Goal: Contribute content: Contribute content

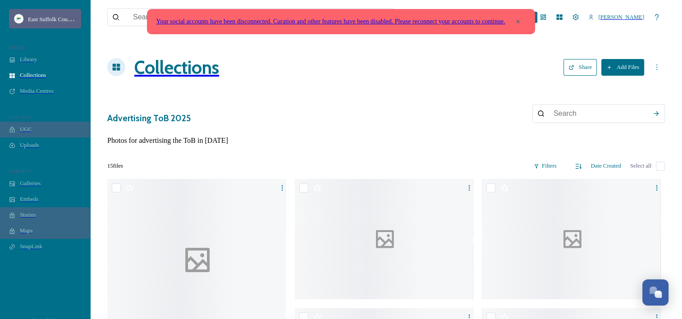
click at [34, 9] on div "East Suffolk Council" at bounding box center [45, 18] width 72 height 19
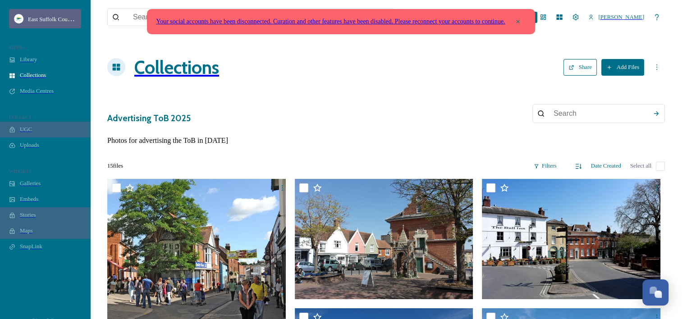
click at [40, 12] on div "East Suffolk Council" at bounding box center [45, 18] width 72 height 19
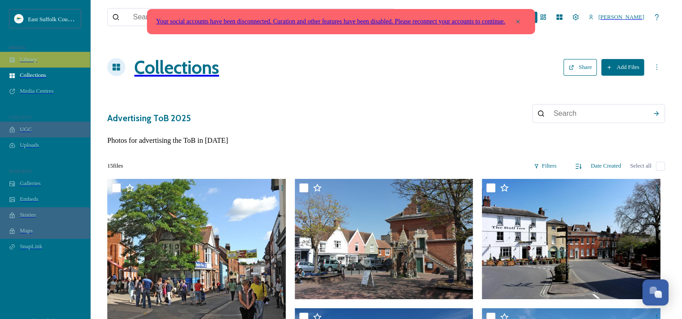
click at [27, 63] on span "Library" at bounding box center [28, 59] width 17 height 7
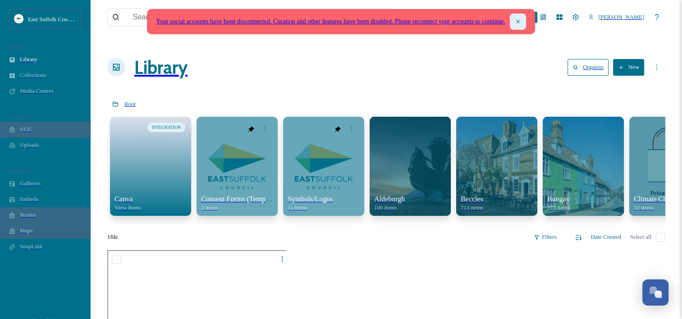
click at [519, 22] on icon at bounding box center [517, 21] width 3 height 3
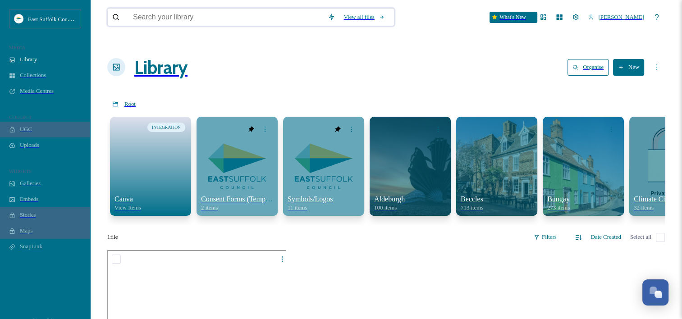
click at [236, 14] on input at bounding box center [225, 17] width 195 height 17
type input "tour of [GEOGRAPHIC_DATA]"
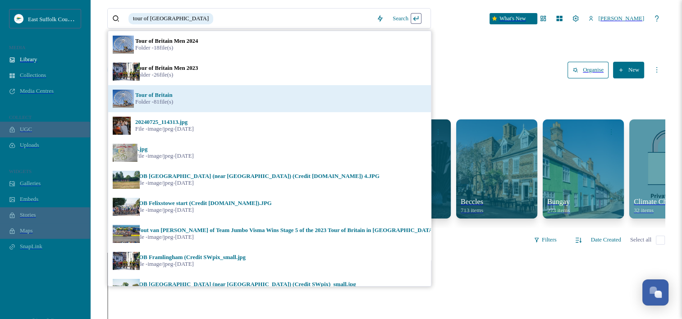
click at [177, 99] on div "Tour of Britain Folder - 81 file(s)" at bounding box center [280, 99] width 291 height 14
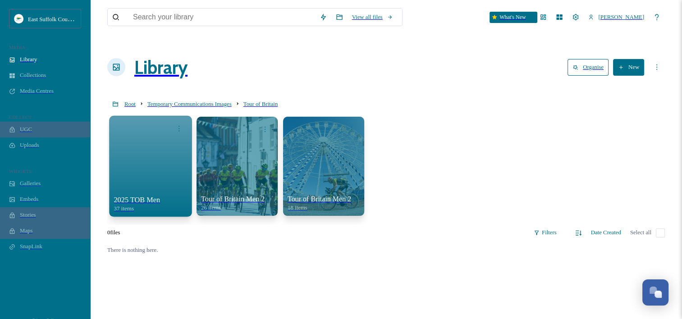
click at [131, 151] on div at bounding box center [150, 165] width 83 height 101
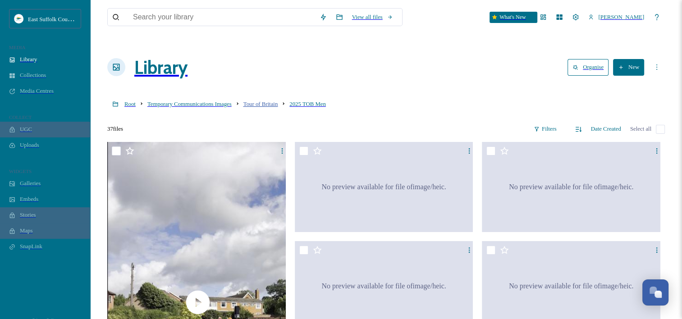
click at [278, 101] on span "Tour of Britain" at bounding box center [260, 104] width 35 height 6
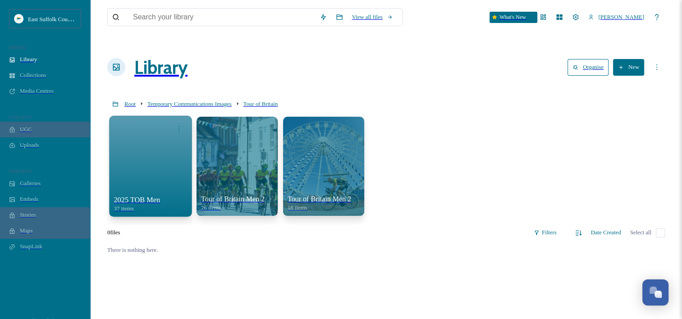
click at [160, 150] on div at bounding box center [150, 165] width 83 height 101
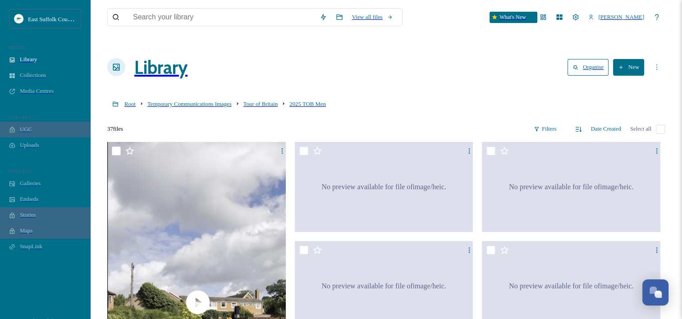
click at [636, 59] on button "New" at bounding box center [628, 67] width 31 height 17
click at [634, 117] on div "Folder" at bounding box center [619, 119] width 48 height 16
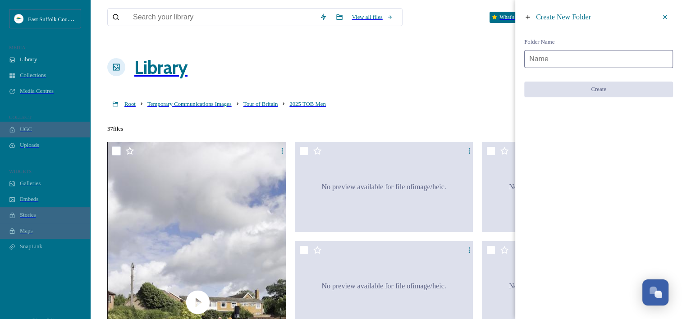
click at [582, 61] on input at bounding box center [598, 59] width 149 height 18
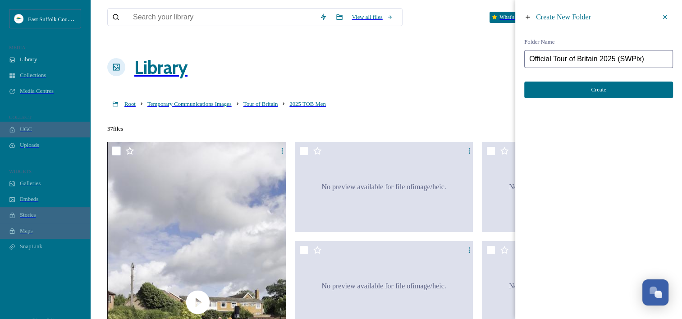
type input "Official Tour of Britain 2025 (SWPix)"
click at [613, 90] on button "Create" at bounding box center [598, 90] width 149 height 17
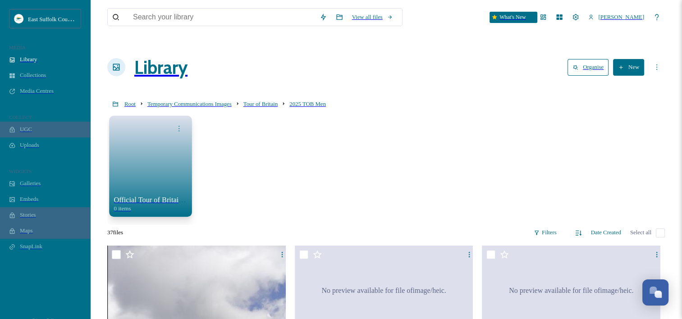
click at [154, 152] on link at bounding box center [150, 166] width 73 height 59
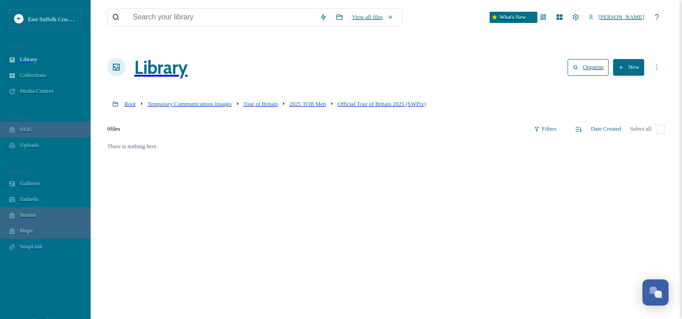
click at [635, 63] on button "New" at bounding box center [628, 67] width 31 height 17
click at [636, 83] on span "File Upload" at bounding box center [625, 86] width 27 height 7
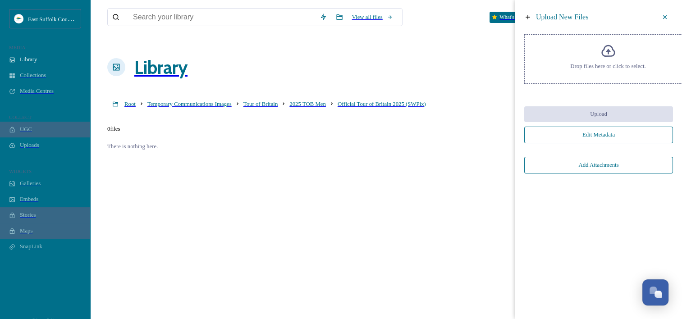
click at [591, 47] on div "Drop files here or click to select." at bounding box center [608, 59] width 168 height 50
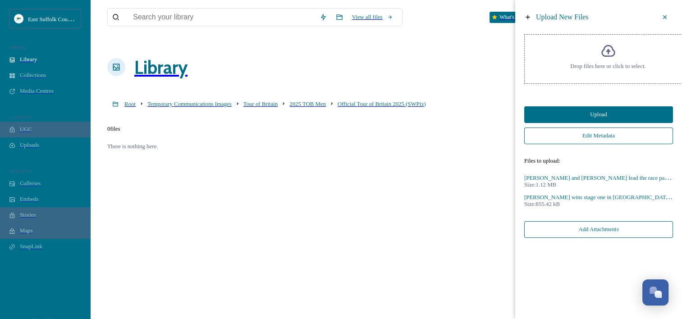
click at [625, 113] on button "Upload" at bounding box center [598, 114] width 149 height 17
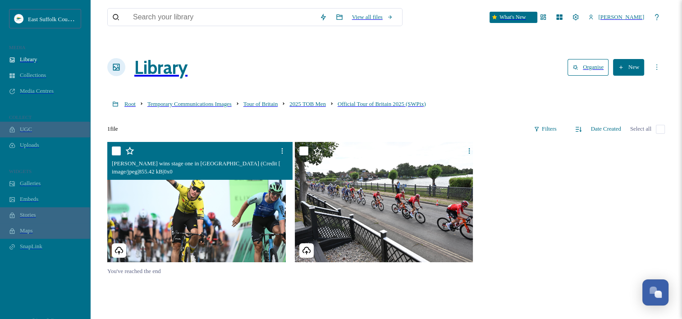
click at [212, 143] on div at bounding box center [201, 151] width 178 height 16
click at [211, 143] on div at bounding box center [201, 151] width 178 height 16
click at [279, 147] on icon at bounding box center [282, 150] width 7 height 7
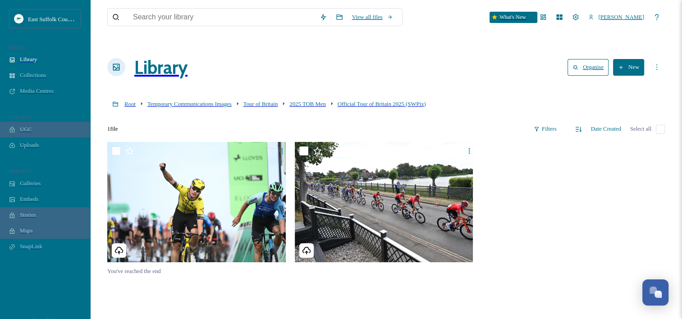
click at [176, 271] on div "You've reached the end" at bounding box center [386, 301] width 558 height 319
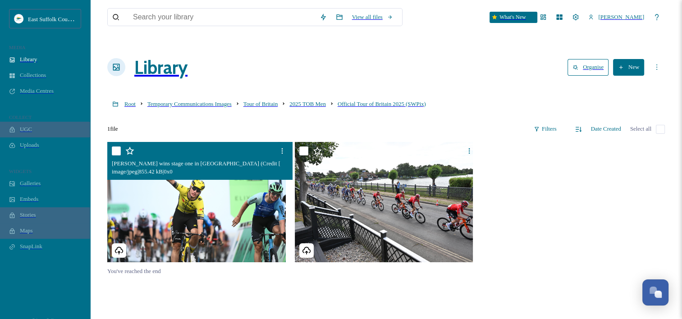
click at [112, 146] on input "checkbox" at bounding box center [116, 150] width 9 height 9
checkbox input "true"
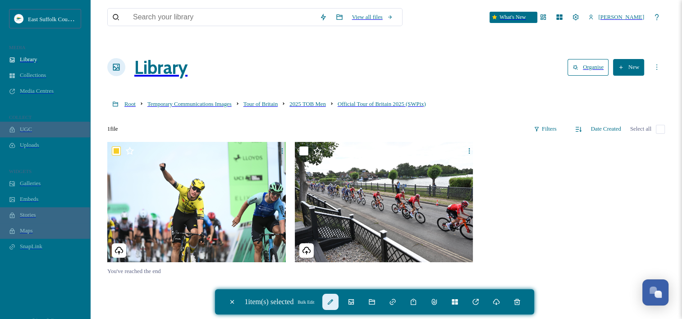
click at [334, 300] on icon at bounding box center [330, 301] width 7 height 7
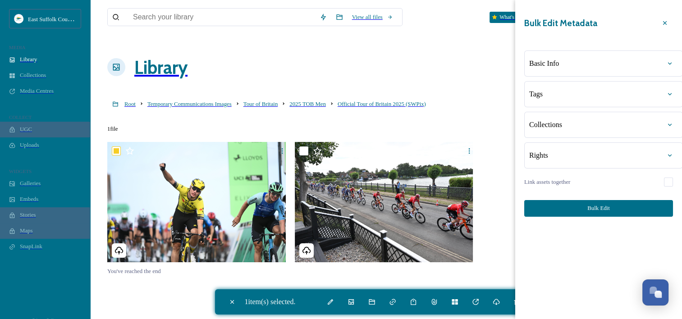
click at [581, 60] on div "Basic Info" at bounding box center [603, 63] width 159 height 26
click at [582, 55] on div "Basic Info" at bounding box center [603, 63] width 149 height 16
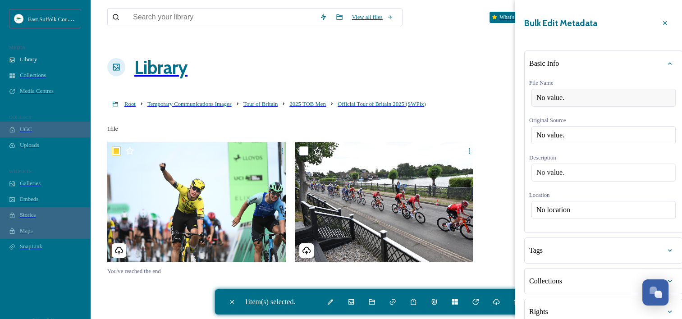
click at [581, 93] on div "No value." at bounding box center [603, 98] width 144 height 18
click at [581, 91] on input at bounding box center [608, 98] width 159 height 18
type input "Tour o"
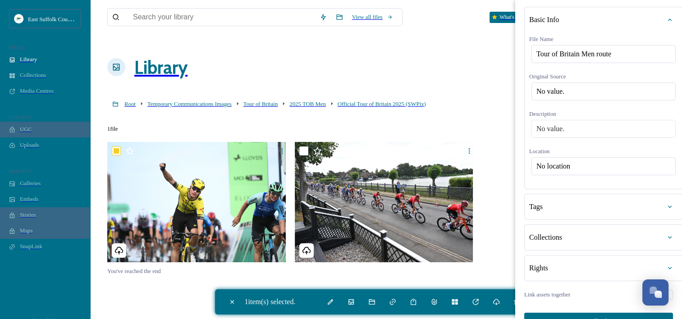
scroll to position [28, 0]
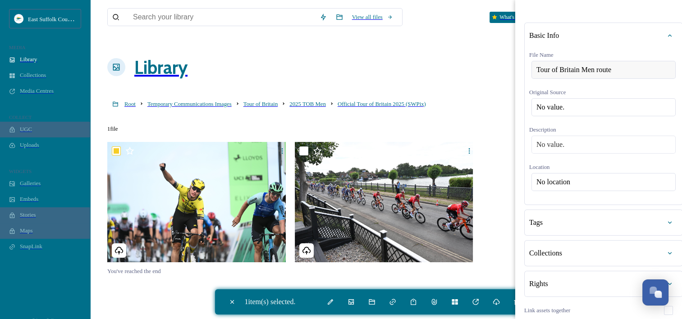
click at [604, 66] on span "Tour of Britain Men route" at bounding box center [573, 70] width 75 height 8
drag, startPoint x: 599, startPoint y: 63, endPoint x: 642, endPoint y: 59, distance: 43.0
click at [641, 61] on input "Tour of Britain Men route" at bounding box center [608, 70] width 159 height 18
type input "Tour of Britain Men 2025 - [PERSON_NAME]"
click at [579, 189] on div "Basic Info File Name Tour of Britain Men 2025 - [PERSON_NAME] Original Source N…" at bounding box center [603, 113] width 159 height 180
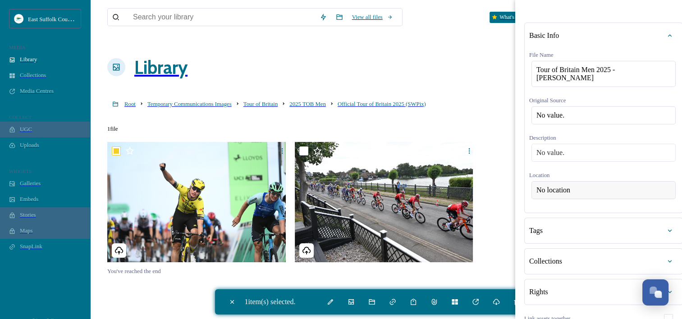
click at [570, 194] on span "No location" at bounding box center [553, 190] width 34 height 8
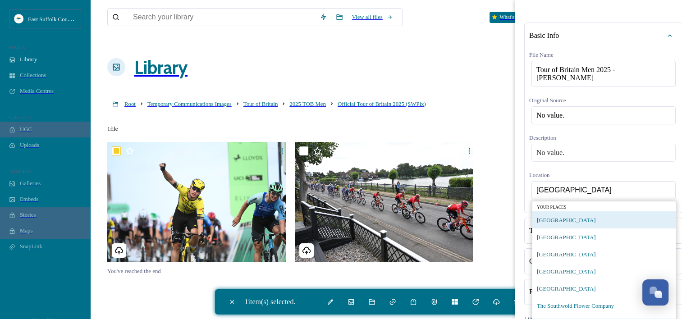
type input "[GEOGRAPHIC_DATA]"
click at [581, 229] on div "[GEOGRAPHIC_DATA]" at bounding box center [603, 219] width 143 height 17
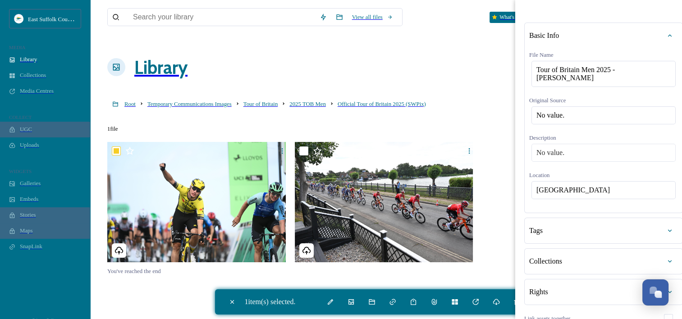
click at [580, 238] on div "Tags" at bounding box center [603, 231] width 149 height 16
type input "o"
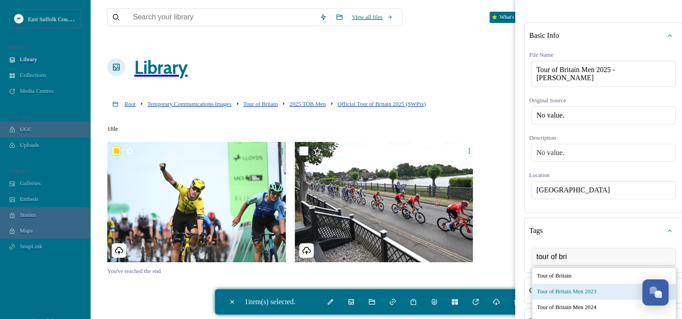
scroll to position [73, 0]
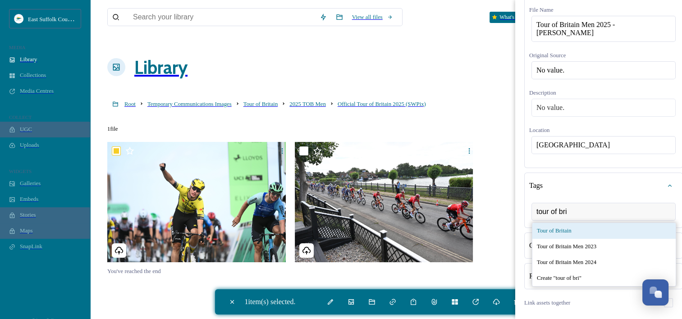
type input "tour of bri"
click at [572, 234] on span "Tour of Britain" at bounding box center [554, 231] width 35 height 7
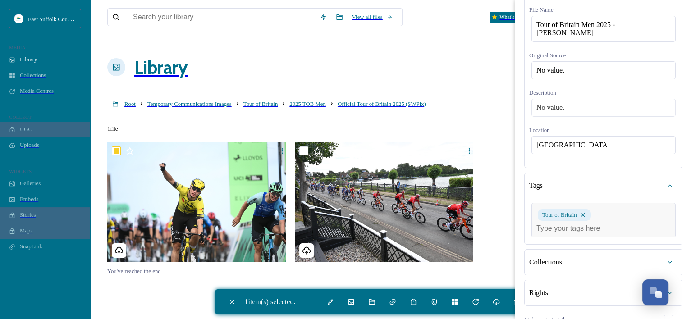
click at [594, 235] on div "Tour of Britain" at bounding box center [603, 220] width 144 height 35
click at [590, 233] on input at bounding box center [581, 228] width 90 height 8
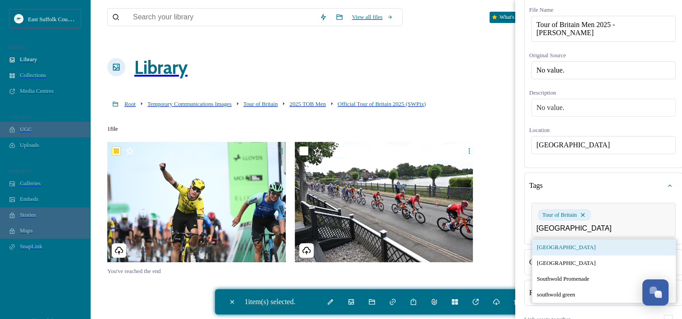
type input "[GEOGRAPHIC_DATA]"
click at [574, 256] on div "[GEOGRAPHIC_DATA]" at bounding box center [603, 248] width 143 height 16
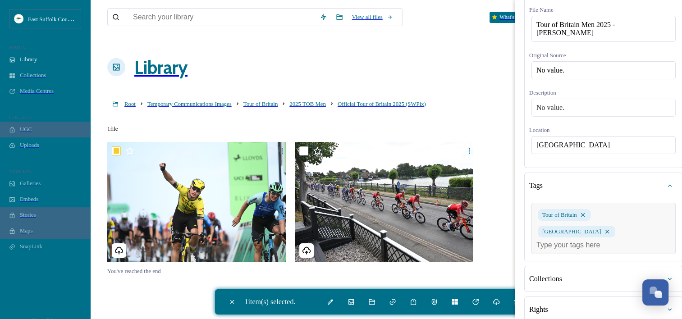
click at [604, 241] on input at bounding box center [581, 245] width 90 height 8
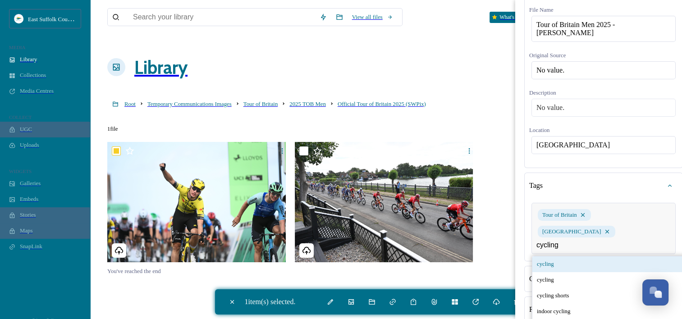
type input "cycling"
click at [563, 270] on div "cycling" at bounding box center [615, 264] width 166 height 16
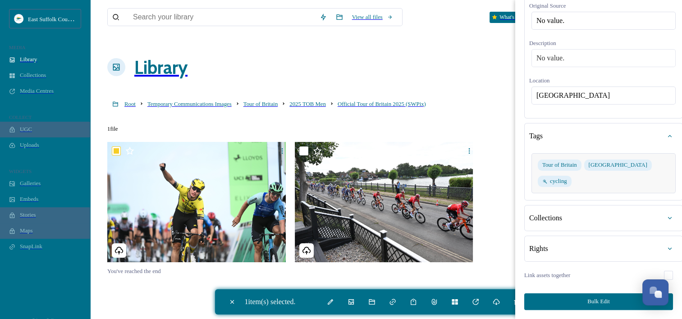
click at [550, 215] on span "Collections" at bounding box center [545, 218] width 33 height 8
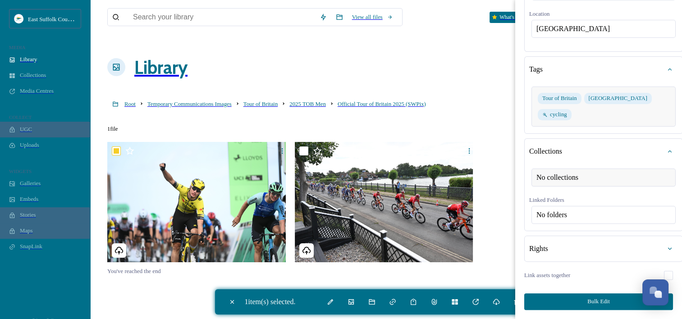
scroll to position [213, 0]
click at [584, 247] on div "Rights" at bounding box center [603, 249] width 149 height 16
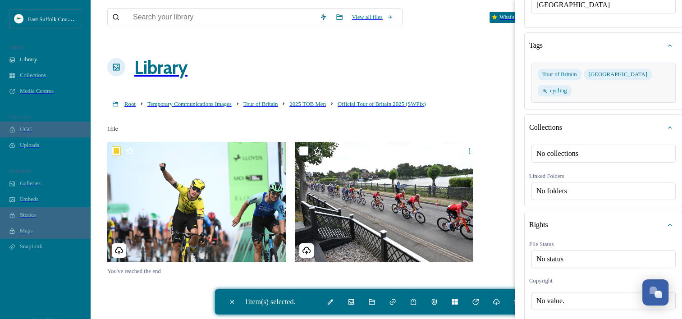
scroll to position [0, 0]
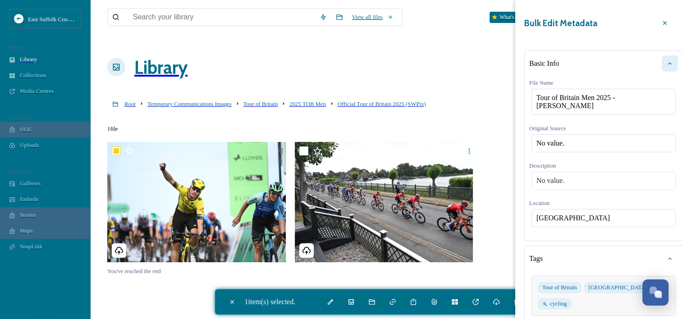
click at [666, 60] on icon at bounding box center [669, 63] width 7 height 7
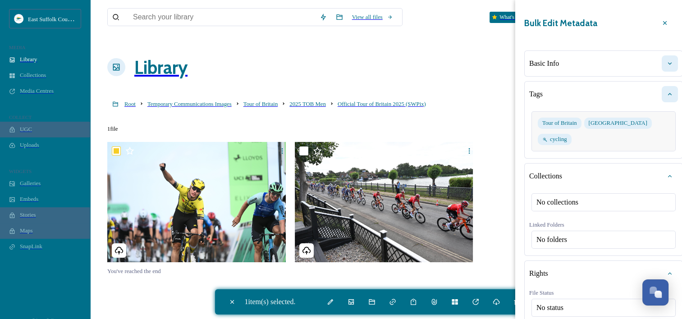
click at [666, 91] on icon at bounding box center [669, 94] width 7 height 7
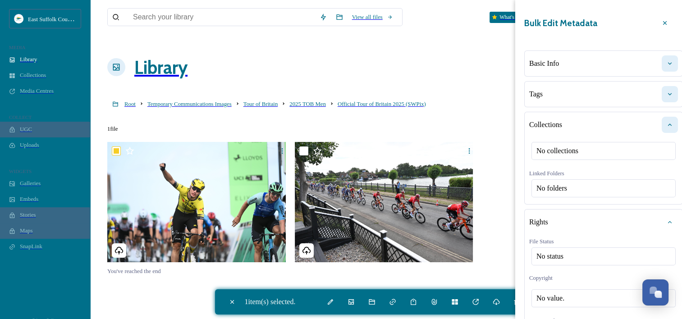
click at [662, 117] on div at bounding box center [670, 125] width 16 height 16
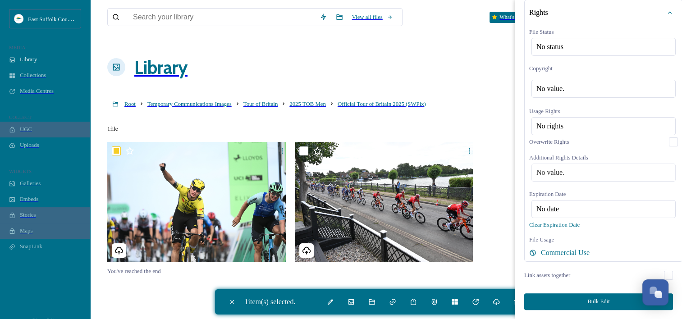
scroll to position [166, 0]
click at [603, 305] on button "Bulk Edit" at bounding box center [598, 301] width 149 height 17
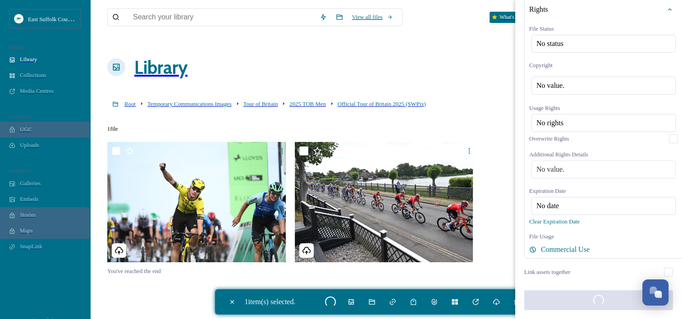
checkbox input "false"
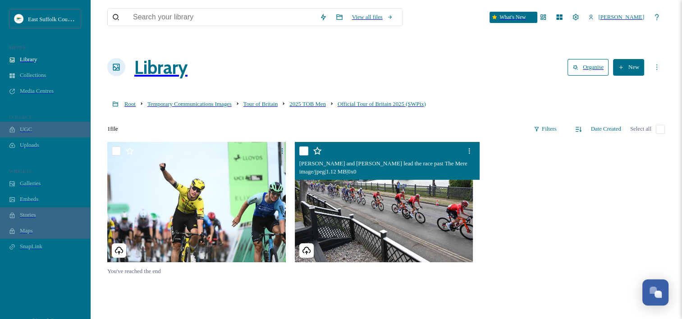
click at [303, 146] on input "checkbox" at bounding box center [303, 150] width 9 height 9
checkbox input "true"
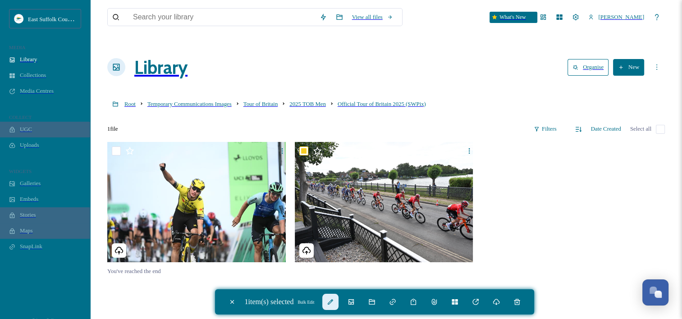
click at [334, 304] on icon at bounding box center [330, 301] width 7 height 7
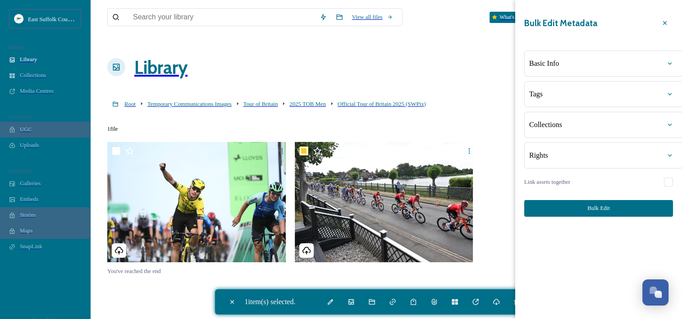
click at [580, 55] on div "Basic Info" at bounding box center [603, 63] width 149 height 16
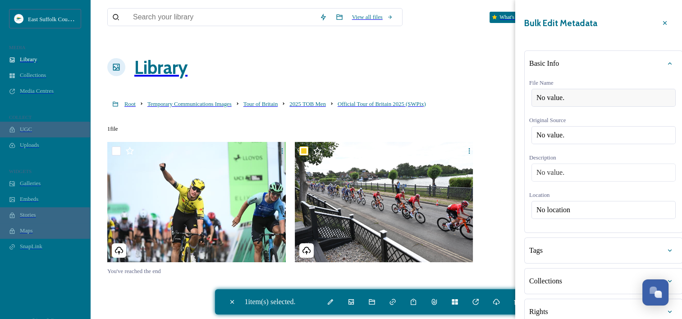
click at [572, 92] on div "No value." at bounding box center [603, 98] width 144 height 18
type input "G"
type input "Tour of Britain Men 2025 - [PERSON_NAME]"
click at [569, 213] on div "Basic Info File Name Tour of Britain Men 2025 - [PERSON_NAME] Original Source N…" at bounding box center [603, 140] width 159 height 180
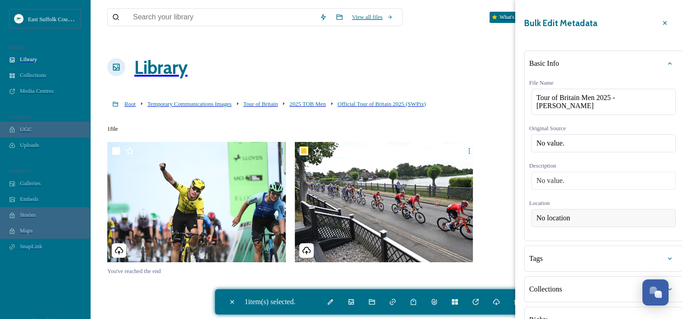
click at [570, 223] on div "No location" at bounding box center [603, 218] width 144 height 18
click at [570, 223] on input at bounding box center [603, 218] width 143 height 17
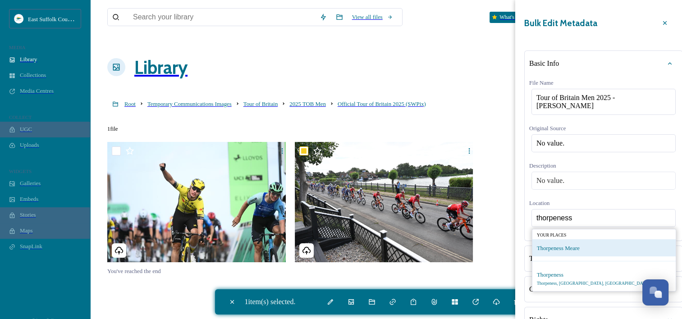
type input "thorpeness"
click at [568, 252] on div "Thorpeness Meare" at bounding box center [558, 248] width 43 height 8
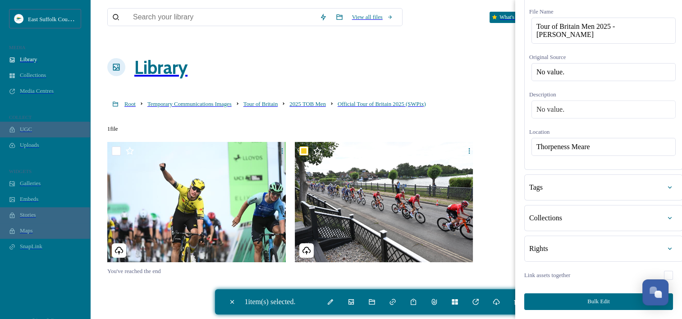
scroll to position [84, 0]
click at [553, 184] on div "Tags" at bounding box center [603, 187] width 149 height 16
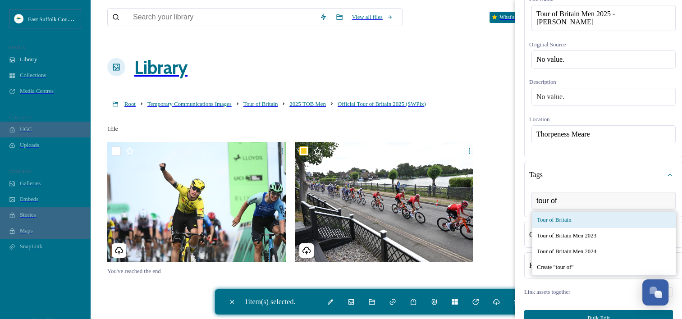
type input "tour of"
click at [570, 224] on span "Tour of Britain" at bounding box center [554, 220] width 35 height 7
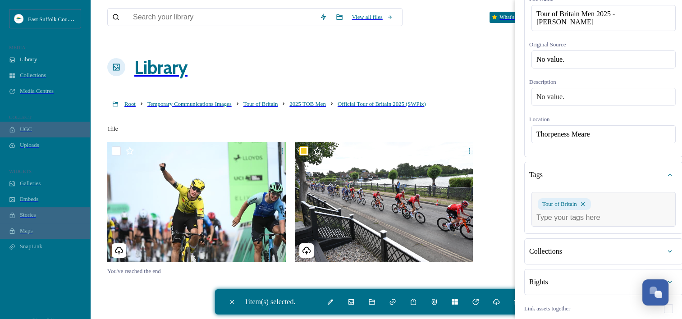
click at [570, 222] on input at bounding box center [581, 218] width 90 height 8
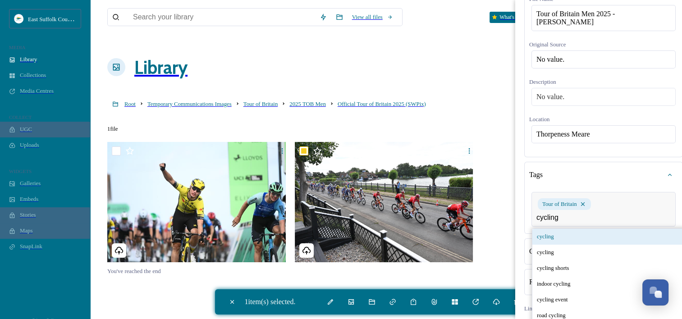
type input "cycling"
click at [570, 245] on div "cycling" at bounding box center [615, 237] width 166 height 16
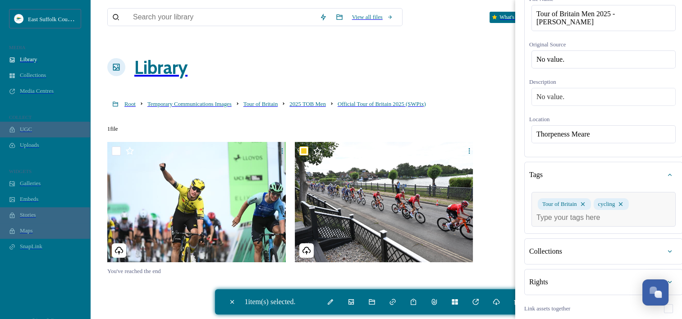
click at [573, 222] on input at bounding box center [581, 218] width 90 height 8
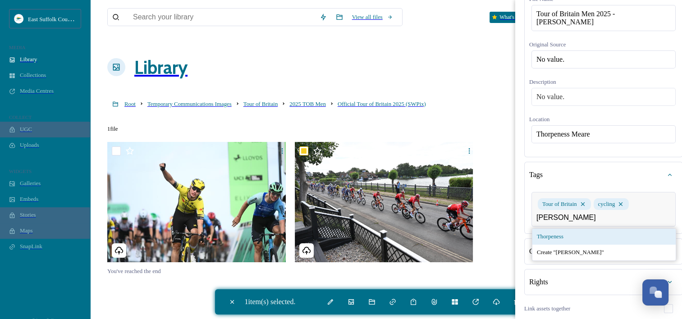
type input "[PERSON_NAME]"
click at [557, 240] on span "Thorpeness" at bounding box center [550, 236] width 27 height 7
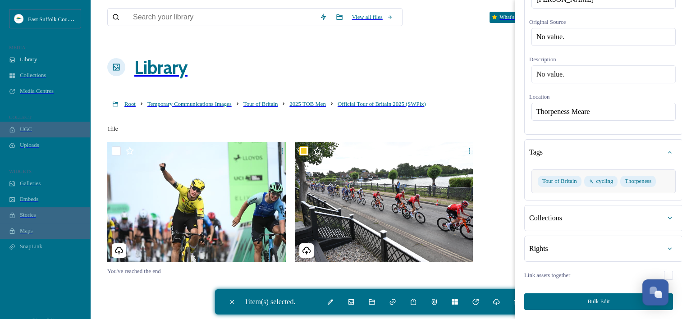
click at [574, 295] on button "Bulk Edit" at bounding box center [598, 301] width 149 height 17
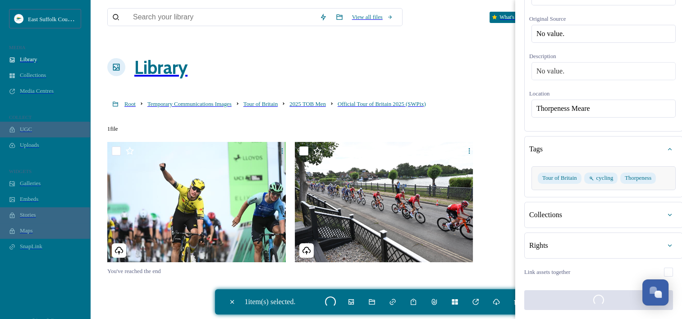
checkbox input "false"
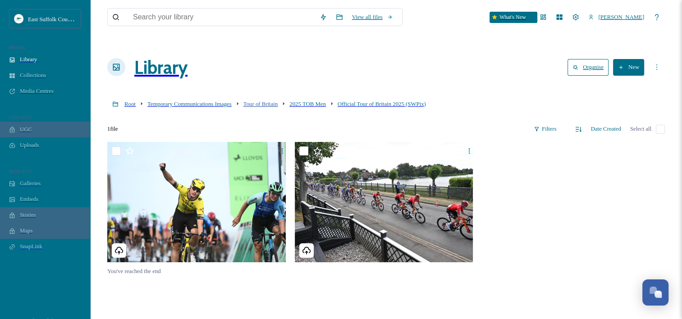
click at [278, 101] on span "Tour of Britain" at bounding box center [260, 104] width 35 height 6
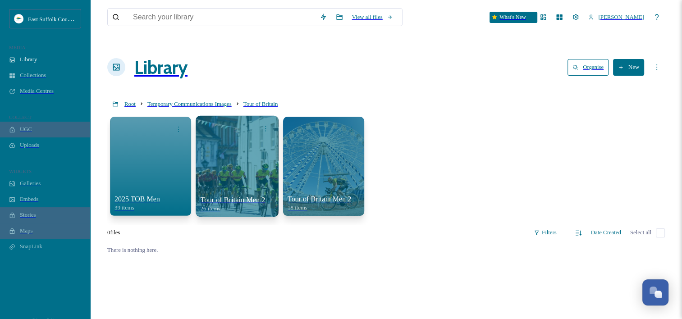
click at [216, 140] on div at bounding box center [237, 165] width 83 height 101
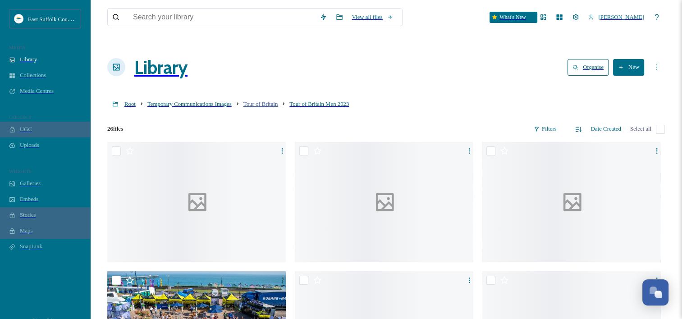
click at [268, 101] on span "Tour of Britain" at bounding box center [260, 104] width 35 height 6
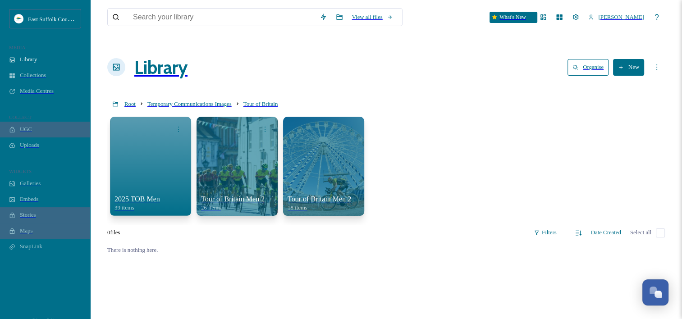
click at [303, 142] on div at bounding box center [323, 166] width 81 height 99
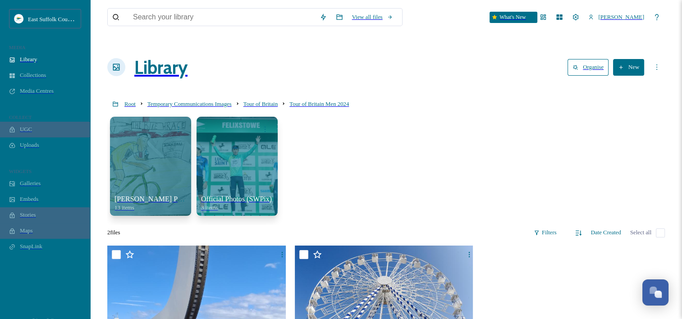
scroll to position [45, 0]
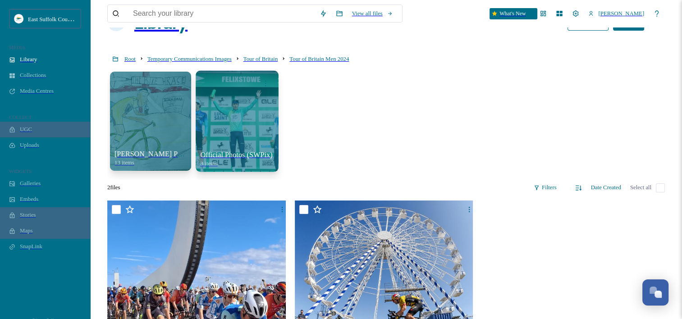
click at [220, 92] on div at bounding box center [237, 120] width 83 height 101
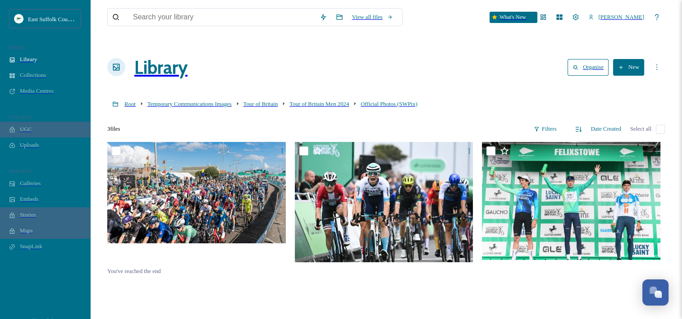
click at [636, 61] on button "New" at bounding box center [628, 67] width 31 height 17
click at [633, 83] on span "File Upload" at bounding box center [625, 86] width 27 height 7
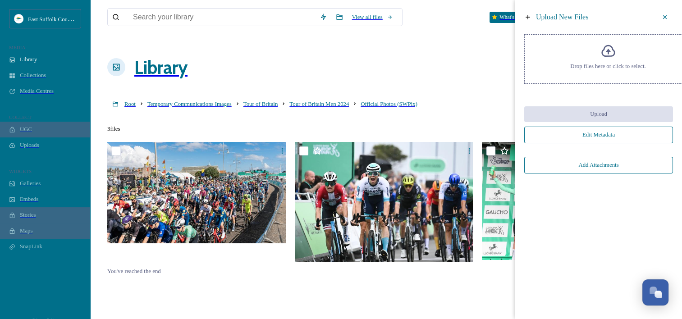
click at [602, 63] on span "Drop files here or click to select." at bounding box center [607, 66] width 75 height 7
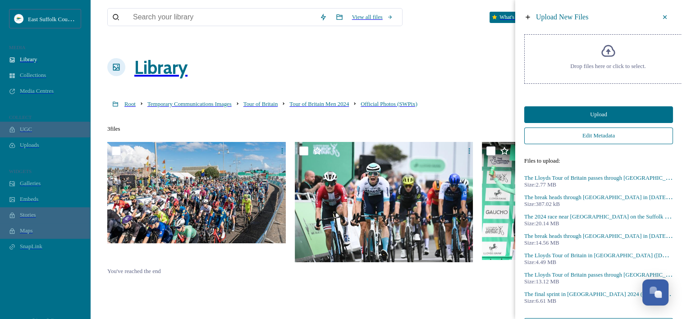
click at [571, 114] on button "Upload" at bounding box center [598, 114] width 149 height 17
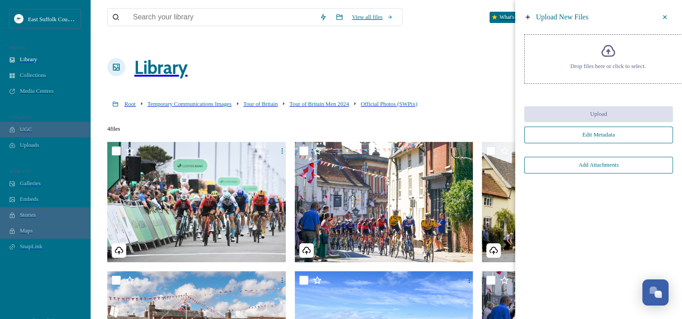
click at [601, 46] on icon at bounding box center [608, 51] width 15 height 15
click at [278, 101] on span "Tour of Britain" at bounding box center [260, 104] width 35 height 6
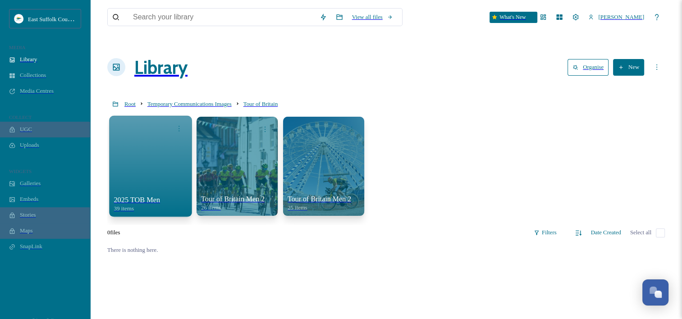
click at [162, 150] on div at bounding box center [150, 165] width 83 height 101
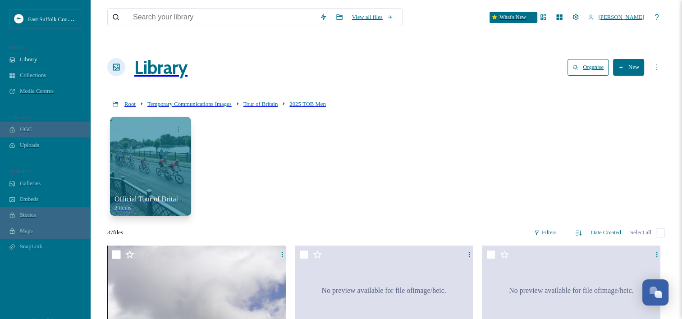
click at [630, 59] on button "New" at bounding box center [628, 67] width 31 height 17
click at [628, 83] on span "File Upload" at bounding box center [625, 86] width 27 height 7
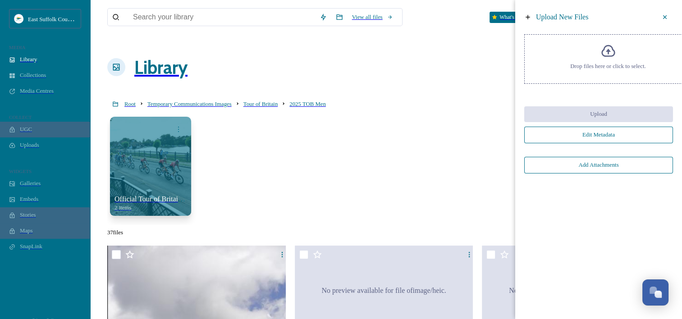
click at [587, 70] on div "Drop files here or click to select." at bounding box center [608, 59] width 168 height 50
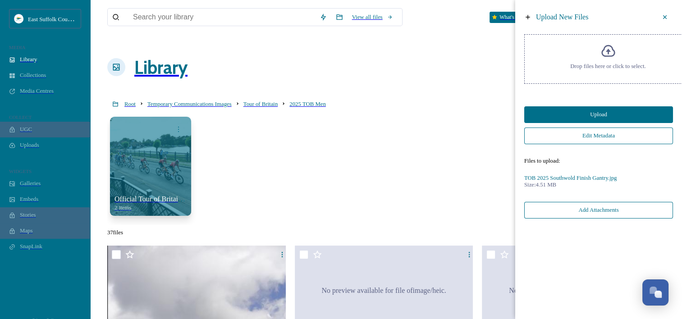
click at [575, 135] on button "Edit Metadata" at bounding box center [598, 136] width 149 height 17
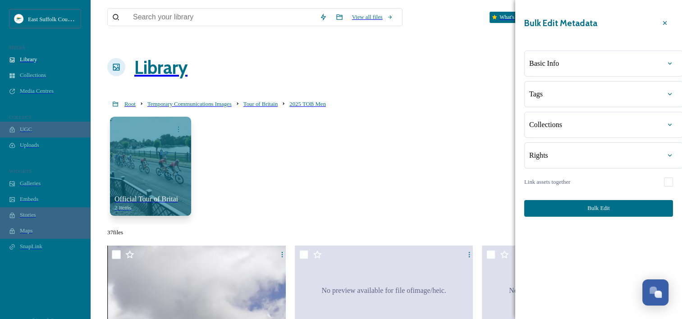
click at [566, 58] on div "Basic Info" at bounding box center [603, 63] width 149 height 16
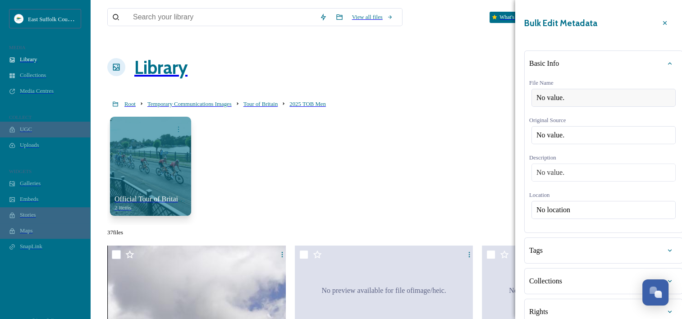
click at [564, 94] on span "No value." at bounding box center [550, 98] width 28 height 8
type input "Tour of Britain 2025 Southwold Finish"
click at [568, 211] on div "Basic Info File Name Tour of Britain 2025 [GEOGRAPHIC_DATA] Finish Original Sou…" at bounding box center [603, 140] width 159 height 180
click at [569, 214] on span "No location" at bounding box center [553, 210] width 34 height 8
click at [562, 219] on input at bounding box center [603, 209] width 143 height 17
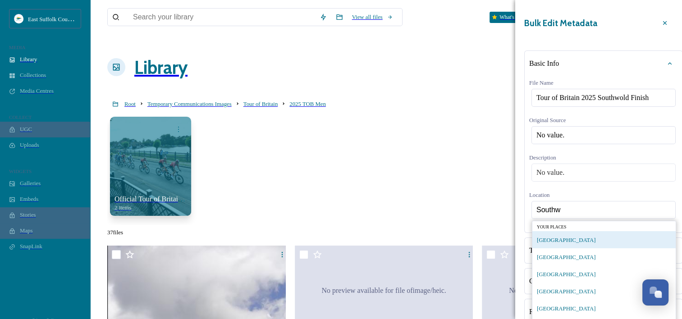
type input "Southw"
click at [555, 243] on span "[GEOGRAPHIC_DATA]" at bounding box center [566, 240] width 59 height 6
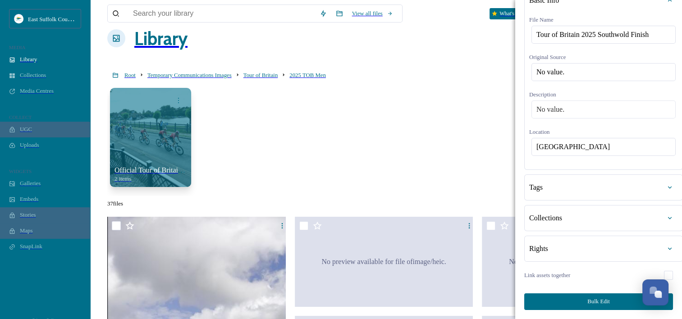
scroll to position [45, 0]
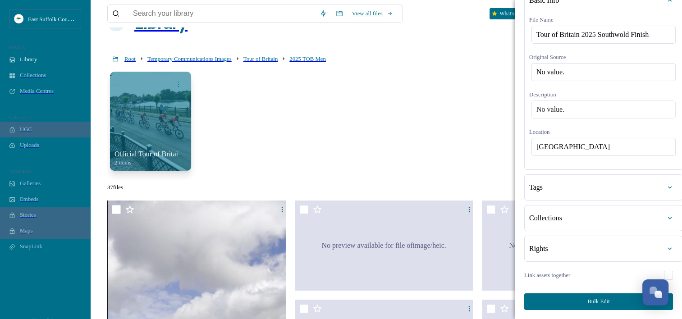
click at [557, 189] on div "Tags" at bounding box center [603, 187] width 149 height 16
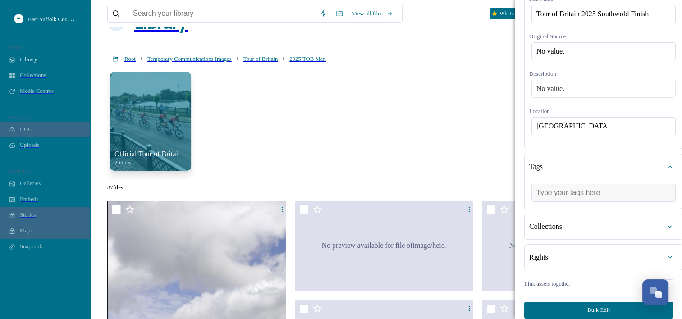
click at [567, 197] on input at bounding box center [581, 193] width 90 height 8
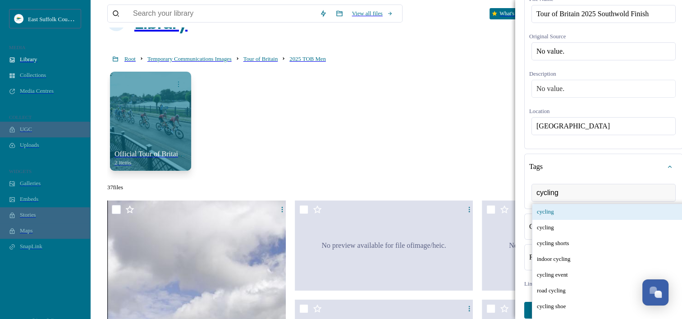
type input "cycling"
click at [562, 220] on div "cycling" at bounding box center [615, 212] width 166 height 16
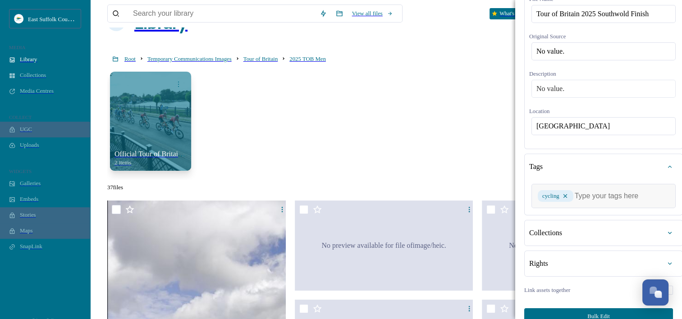
click at [580, 200] on input at bounding box center [620, 196] width 90 height 8
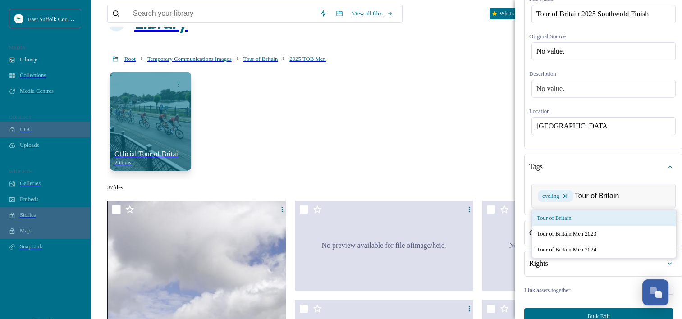
type input "Tour of Britain"
click at [578, 226] on div "Tour of Britain" at bounding box center [603, 218] width 143 height 16
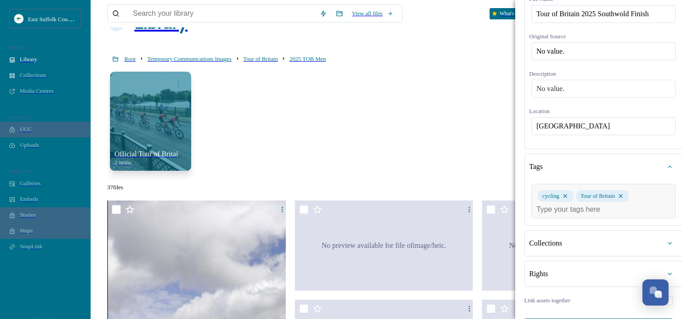
click at [581, 214] on input at bounding box center [581, 210] width 90 height 8
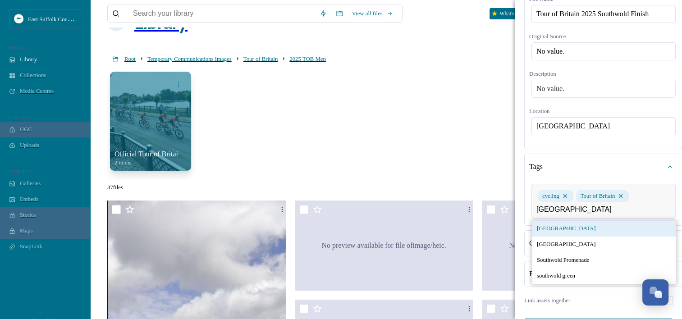
type input "[GEOGRAPHIC_DATA]"
click at [578, 237] on div "[GEOGRAPHIC_DATA]" at bounding box center [603, 229] width 143 height 16
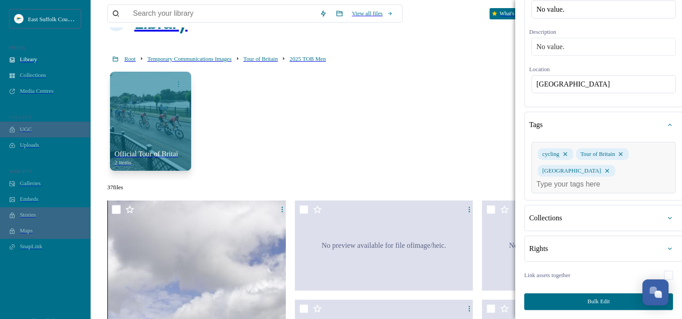
scroll to position [152, 0]
click at [609, 299] on button "Bulk Edit" at bounding box center [598, 301] width 149 height 17
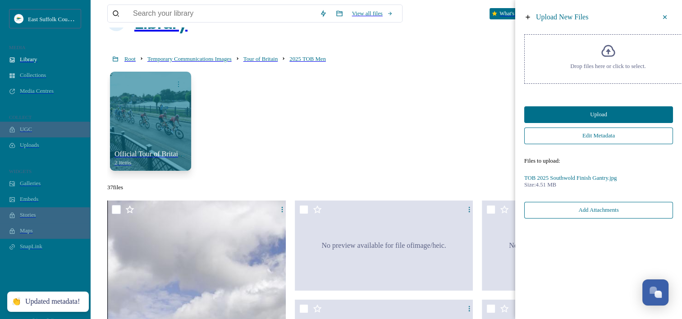
click at [620, 110] on button "Upload" at bounding box center [598, 114] width 149 height 17
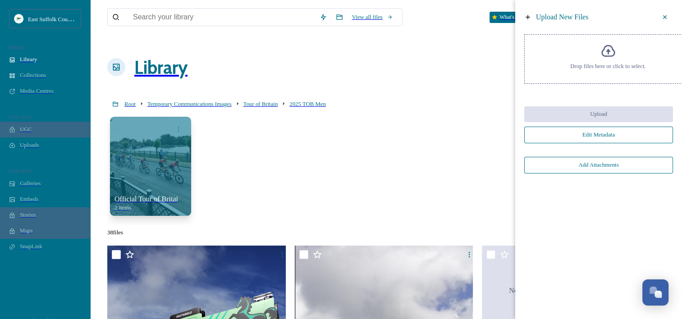
click at [663, 20] on icon at bounding box center [664, 17] width 7 height 7
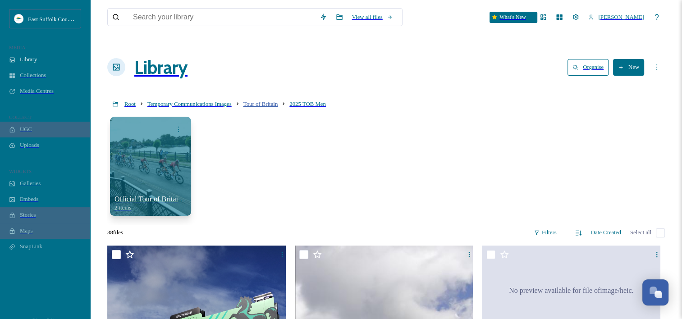
click at [277, 101] on span "Tour of Britain" at bounding box center [260, 104] width 35 height 6
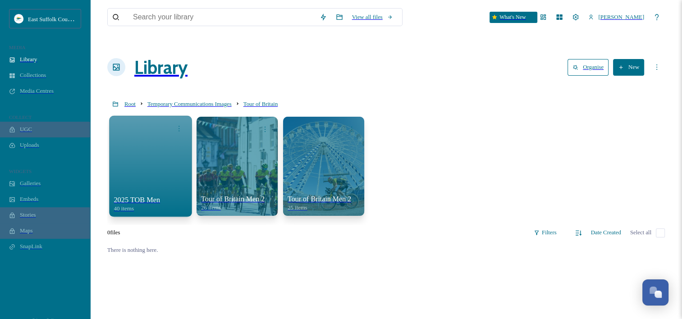
click at [136, 146] on div at bounding box center [150, 165] width 83 height 101
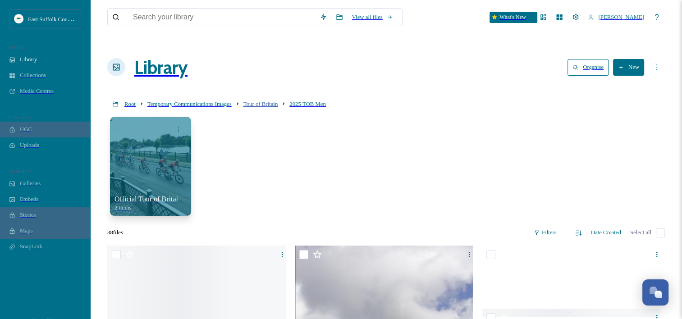
click at [274, 101] on span "Tour of Britain" at bounding box center [260, 104] width 35 height 6
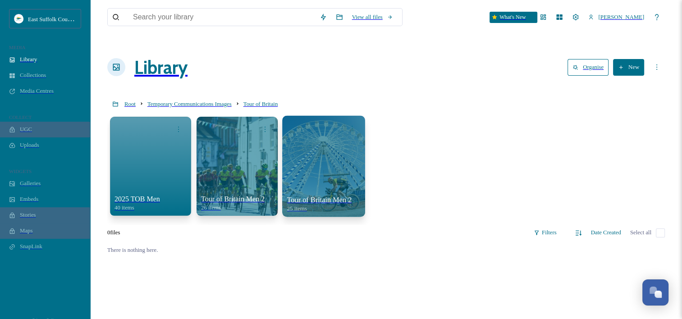
click at [302, 145] on div at bounding box center [323, 165] width 83 height 101
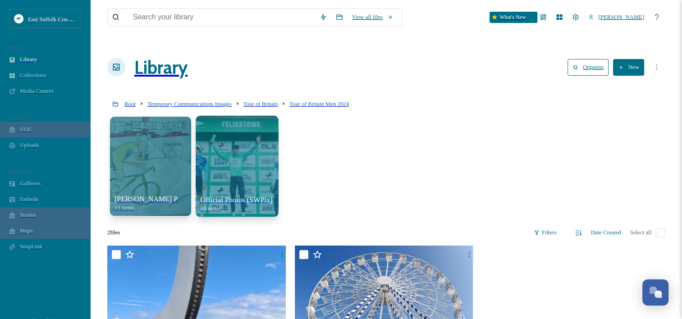
click at [225, 146] on div at bounding box center [237, 165] width 83 height 101
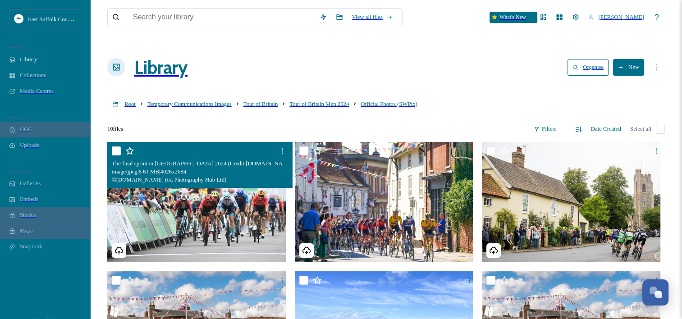
scroll to position [180, 0]
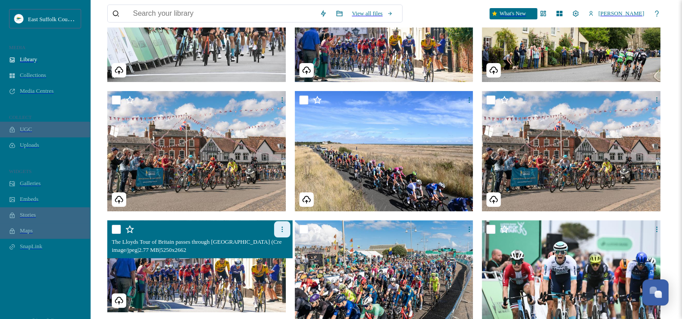
click at [279, 226] on icon at bounding box center [282, 229] width 7 height 7
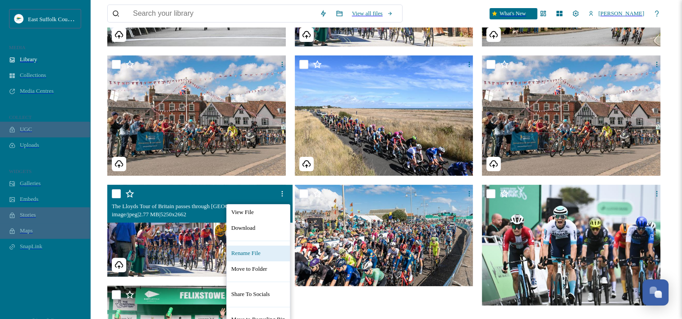
scroll to position [270, 0]
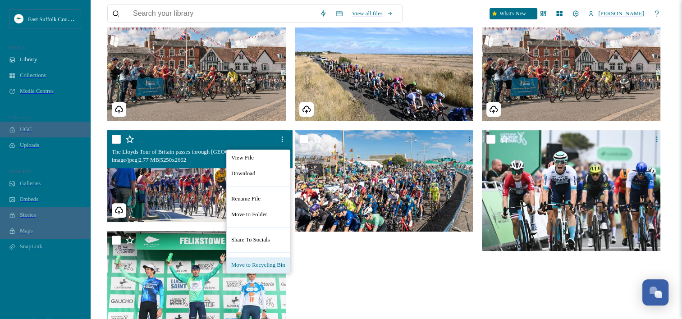
click at [253, 262] on span "Move to Recycling Bin" at bounding box center [258, 265] width 54 height 7
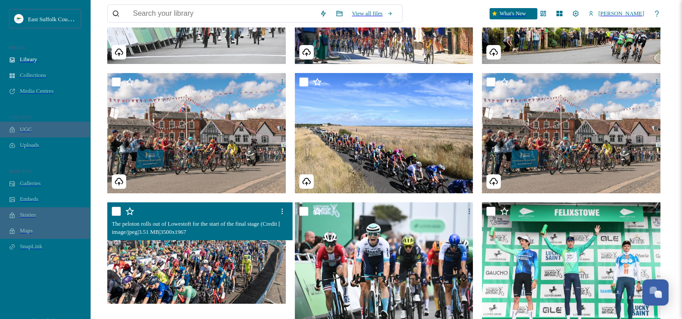
scroll to position [0, 0]
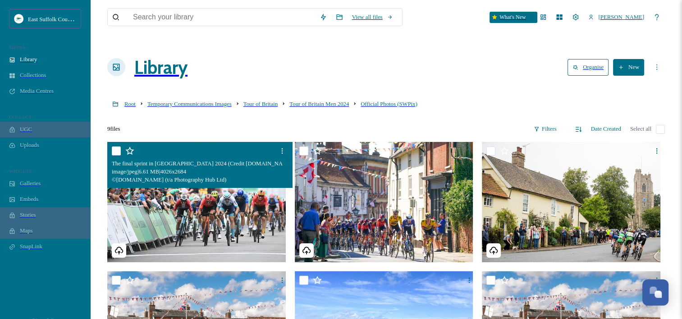
click at [178, 143] on div at bounding box center [201, 151] width 178 height 16
click at [112, 143] on div at bounding box center [201, 151] width 178 height 16
click at [114, 146] on input "checkbox" at bounding box center [116, 150] width 9 height 9
checkbox input "true"
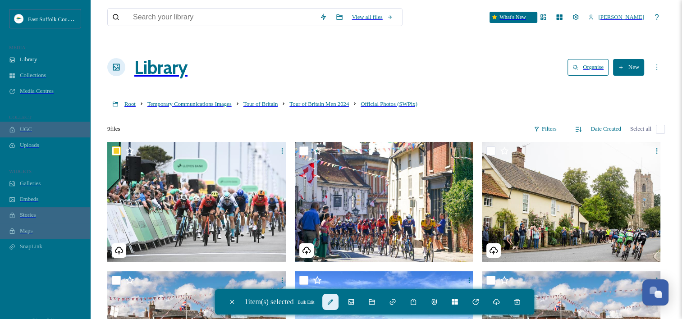
click at [333, 296] on div "Bulk Edit" at bounding box center [330, 302] width 16 height 16
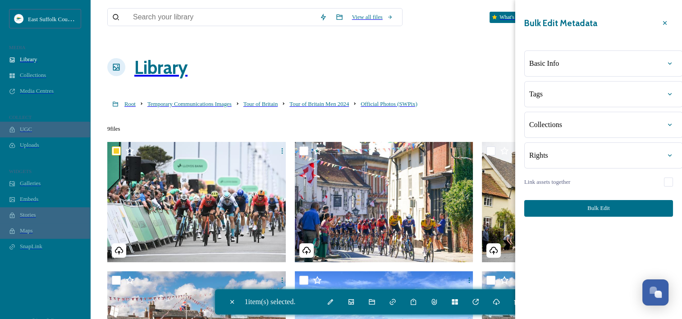
click at [571, 55] on div "Basic Info" at bounding box center [603, 63] width 149 height 16
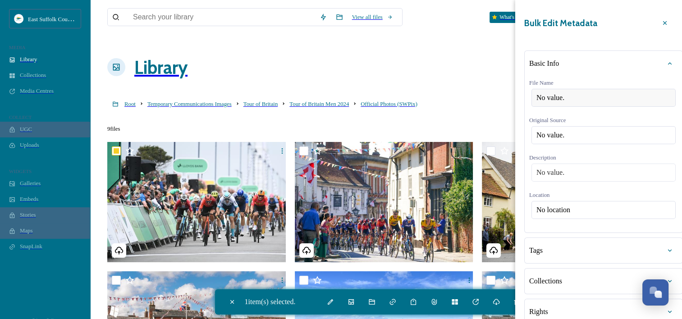
click at [568, 89] on div "No value." at bounding box center [603, 98] width 144 height 18
type input "Tour of Britain 2025"
click at [543, 212] on span "No location" at bounding box center [553, 208] width 34 height 8
click at [543, 218] on input at bounding box center [603, 209] width 143 height 17
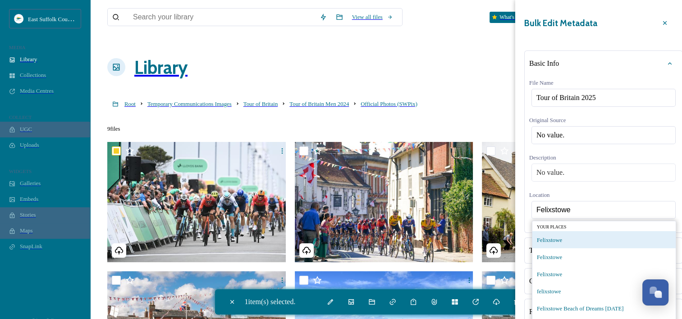
type input "Felixstowe"
click at [566, 248] on div "Felixstowe" at bounding box center [603, 239] width 143 height 17
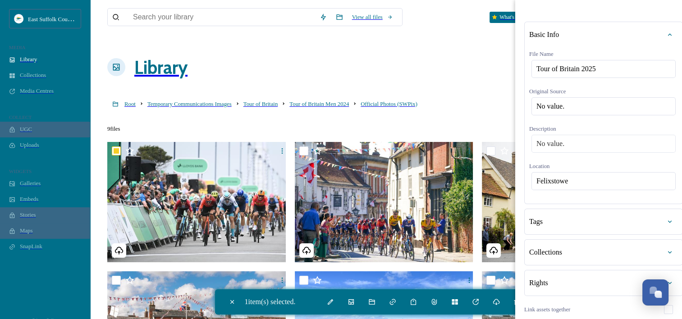
scroll to position [45, 0]
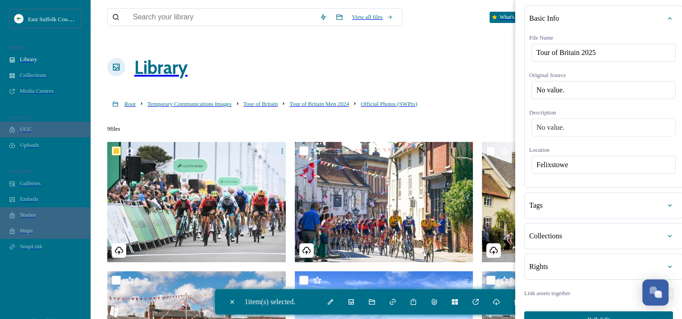
click at [553, 214] on div "Tags" at bounding box center [603, 205] width 149 height 16
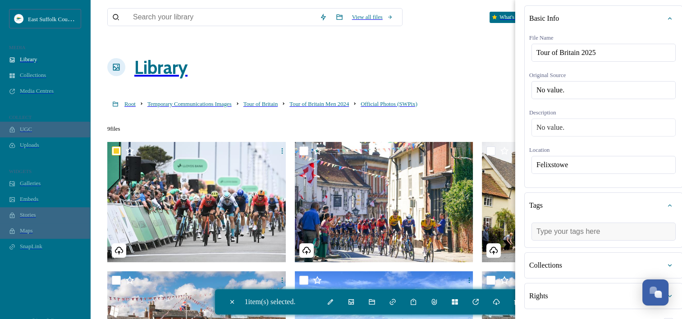
click at [555, 234] on div at bounding box center [603, 232] width 144 height 18
click at [553, 236] on input at bounding box center [581, 232] width 90 height 8
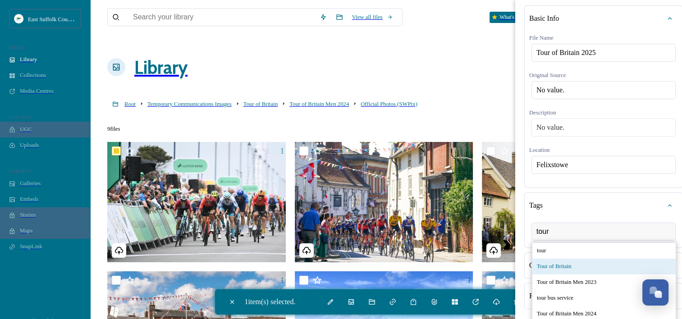
type input "tour"
click at [550, 270] on span "Tour of Britain" at bounding box center [554, 266] width 35 height 7
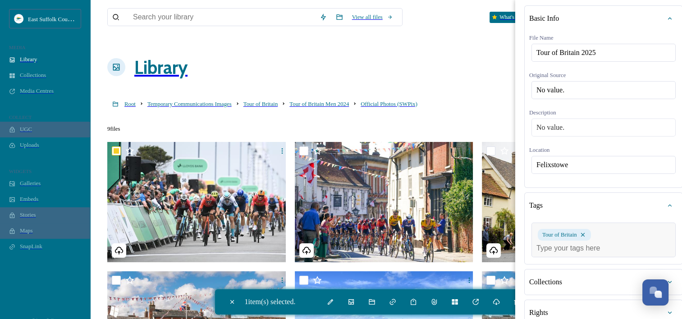
click at [592, 252] on input at bounding box center [581, 248] width 90 height 8
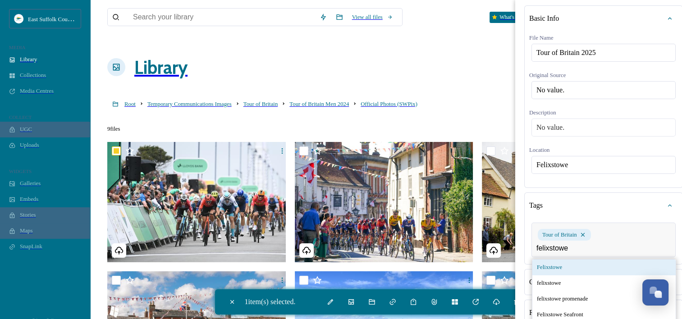
type input "felixstowe"
click at [570, 275] on div "Felixstowe" at bounding box center [603, 268] width 143 height 16
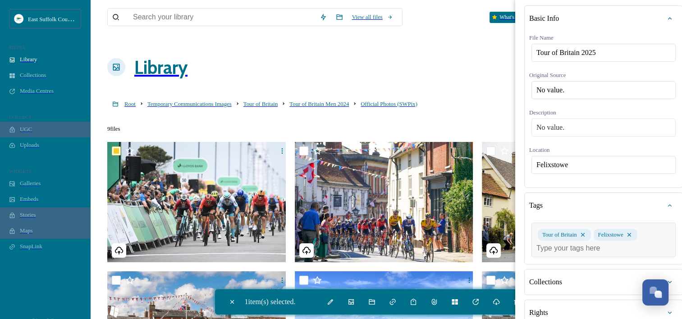
click at [569, 252] on input at bounding box center [581, 248] width 90 height 8
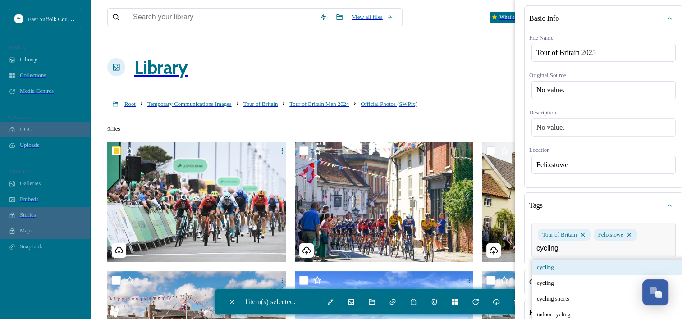
type input "cycling"
click at [567, 275] on div "cycling" at bounding box center [615, 268] width 166 height 16
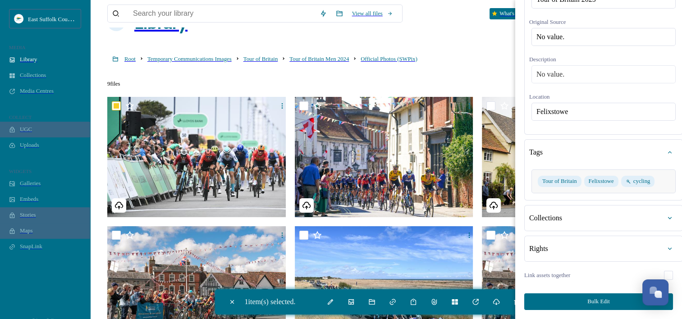
click at [611, 299] on button "Bulk Edit" at bounding box center [598, 301] width 149 height 17
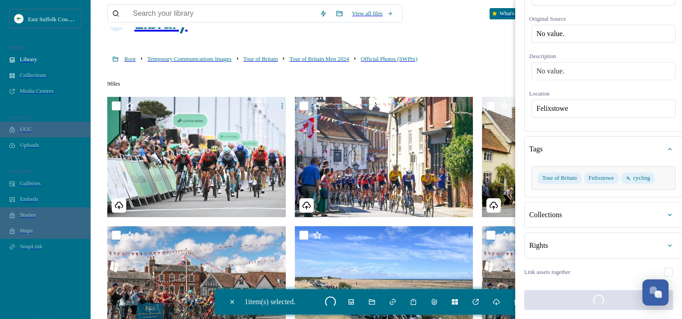
checkbox input "false"
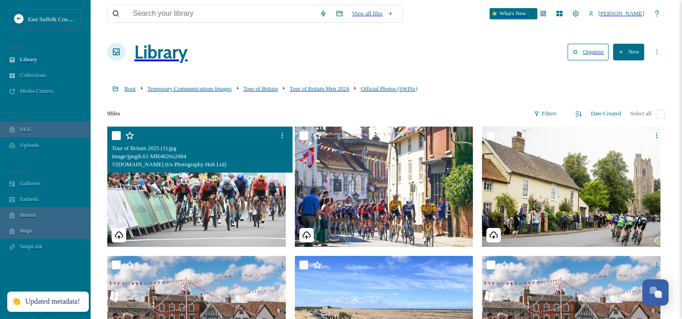
scroll to position [0, 0]
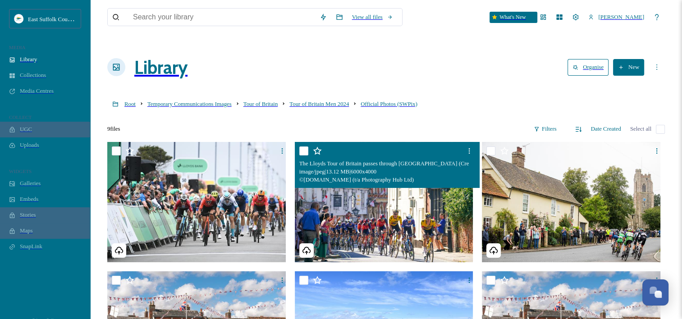
click at [360, 199] on img at bounding box center [385, 202] width 181 height 121
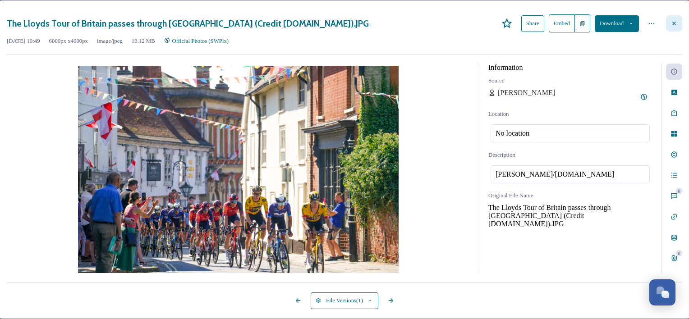
click at [667, 31] on div at bounding box center [674, 23] width 16 height 16
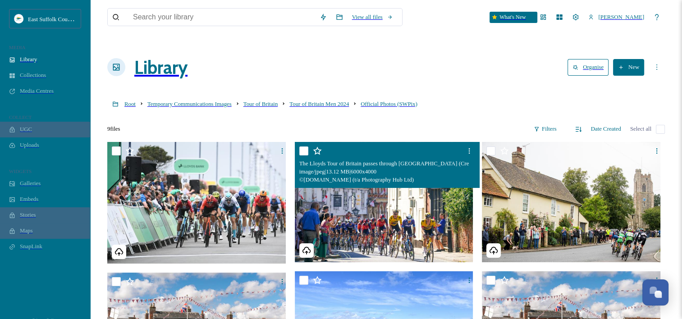
click at [299, 146] on input "checkbox" at bounding box center [303, 150] width 9 height 9
checkbox input "true"
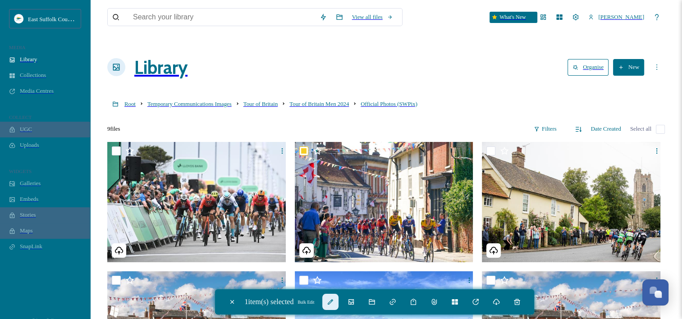
click at [333, 303] on icon at bounding box center [330, 301] width 5 height 5
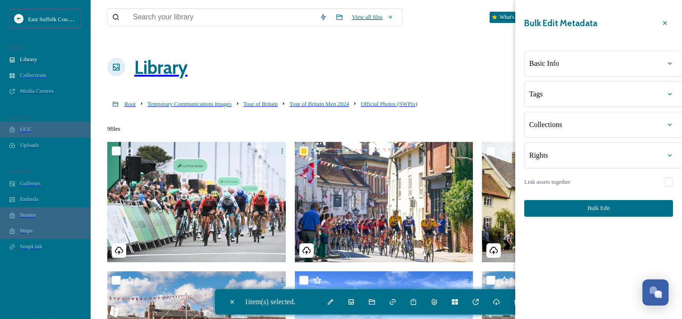
click at [580, 56] on div "Basic Info" at bounding box center [603, 63] width 149 height 16
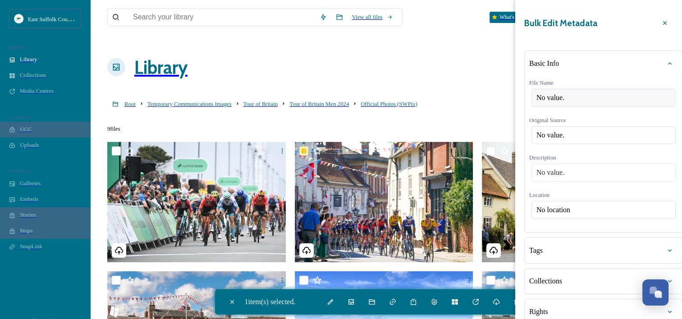
click at [581, 89] on div "No value." at bounding box center [603, 98] width 144 height 18
type input "Tour of Britain 2025 [GEOGRAPHIC_DATA]"
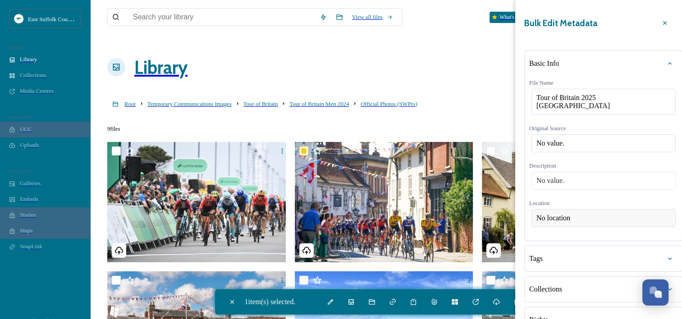
click at [599, 218] on div "No location" at bounding box center [603, 218] width 144 height 18
click at [575, 219] on input at bounding box center [603, 218] width 143 height 17
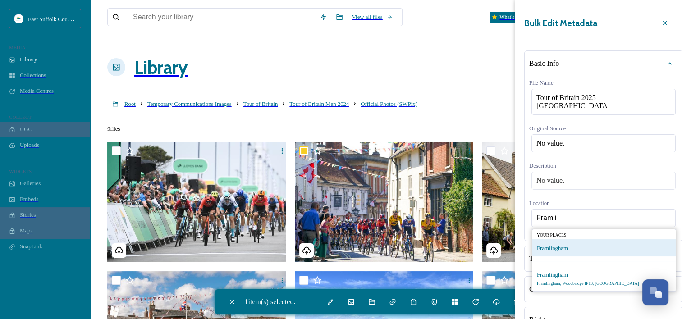
type input "Framli"
click at [567, 252] on span "Framlingham" at bounding box center [552, 248] width 31 height 6
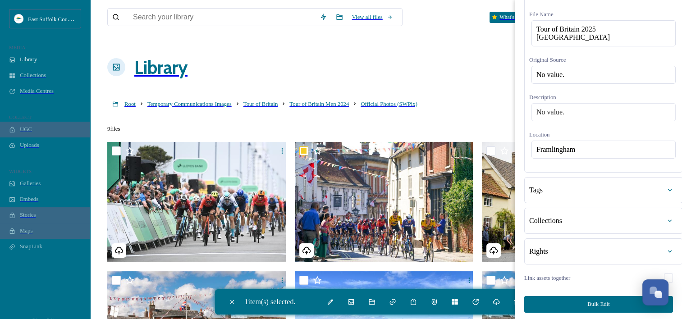
scroll to position [73, 0]
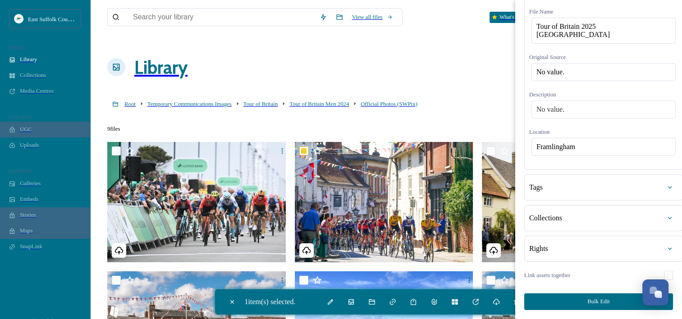
click at [557, 188] on div "Tags" at bounding box center [603, 187] width 149 height 16
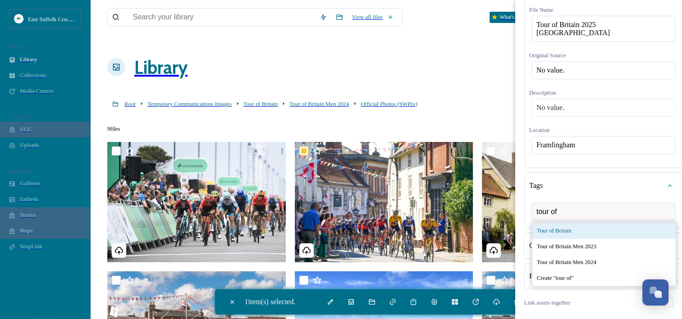
type input "tour of"
click at [558, 232] on span "Tour of Britain" at bounding box center [554, 231] width 35 height 7
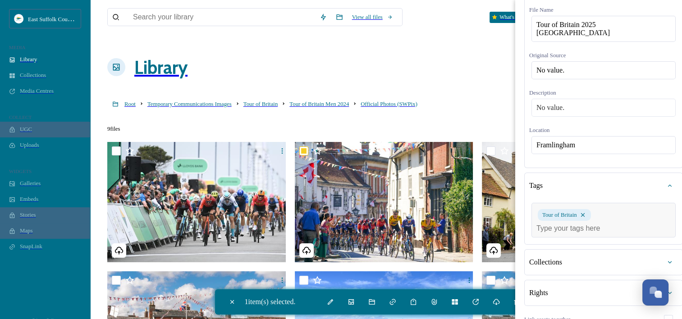
click at [604, 217] on div "Tour of Britain" at bounding box center [603, 220] width 144 height 35
click at [579, 225] on div "Tour of Britain" at bounding box center [603, 220] width 144 height 35
click at [575, 233] on input at bounding box center [581, 228] width 90 height 8
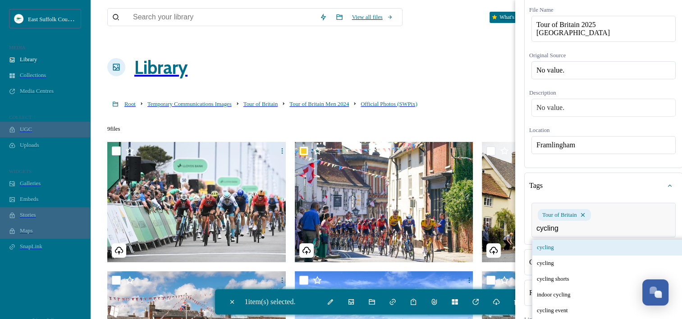
type input "cycling"
click at [575, 255] on div "cycling" at bounding box center [615, 248] width 166 height 16
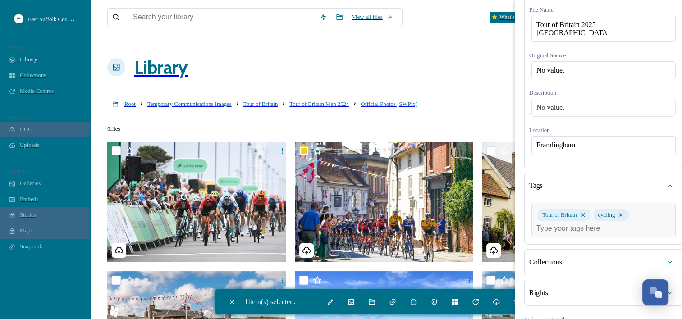
click at [561, 233] on input at bounding box center [581, 228] width 90 height 8
type input "g"
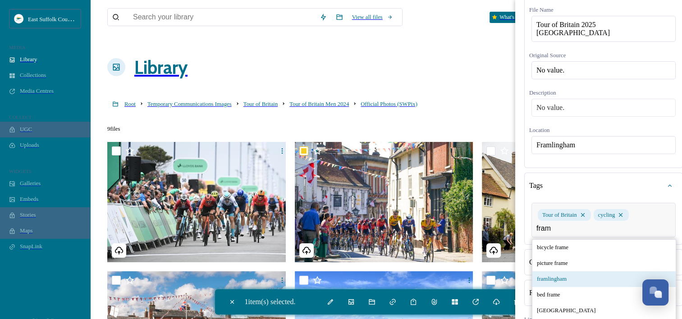
type input "fram"
click at [553, 283] on div "framlingham" at bounding box center [603, 279] width 143 height 16
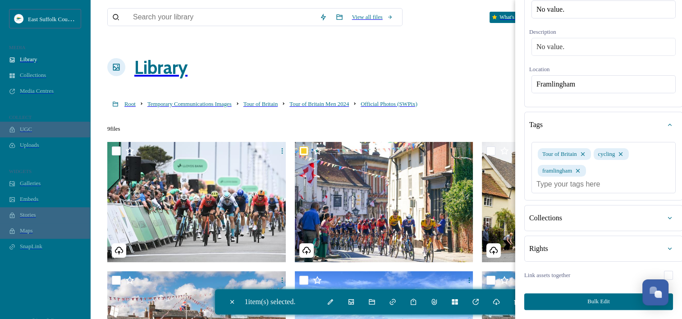
click at [601, 302] on button "Bulk Edit" at bounding box center [598, 301] width 149 height 17
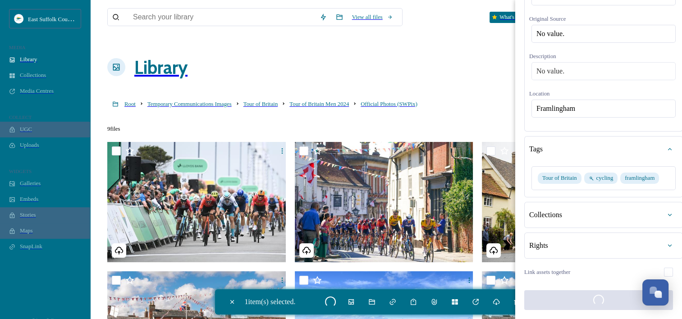
checkbox input "false"
